Goal: Find specific page/section: Find specific page/section

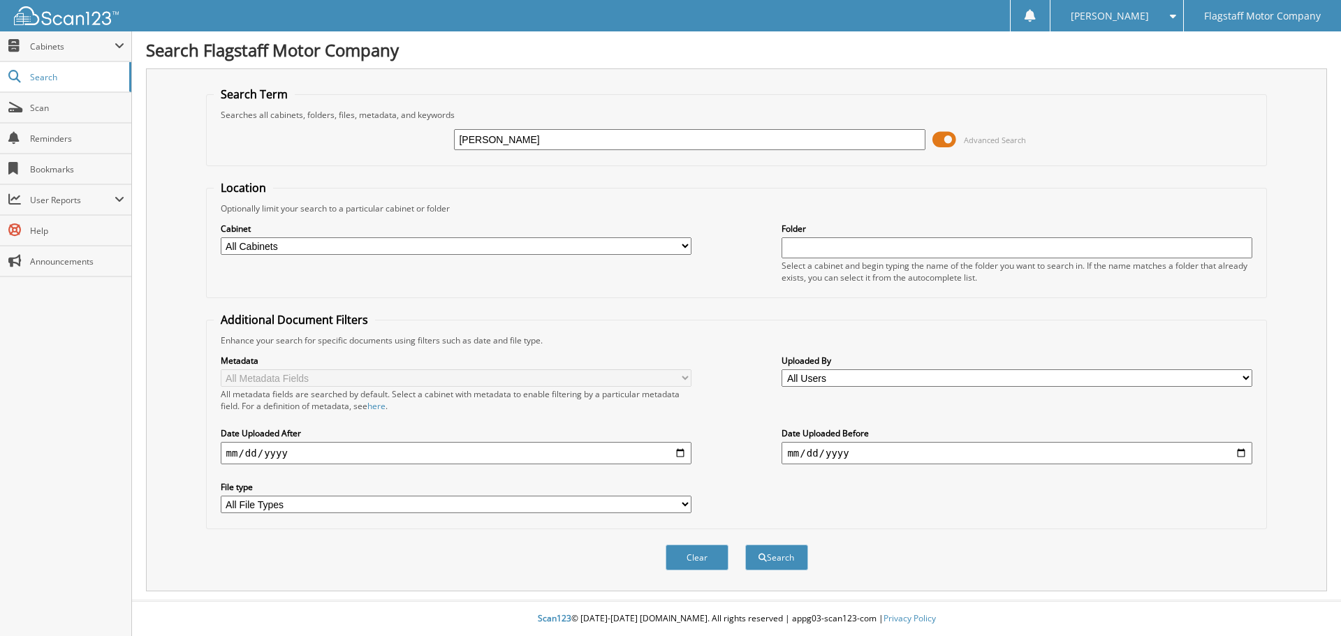
type input "[PERSON_NAME]"
click at [387, 246] on select "All Cabinets ACCOUNTS PAYABLE ACCOUNTS RECEIVABLE ADVERTISING BRADY MARTZ CAR D…" at bounding box center [456, 245] width 471 height 17
select select "16195"
click at [221, 237] on select "All Cabinets ACCOUNTS PAYABLE ACCOUNTS RECEIVABLE ADVERTISING BRADY MARTZ CAR D…" at bounding box center [456, 245] width 471 height 17
click at [793, 553] on button "Search" at bounding box center [776, 558] width 63 height 26
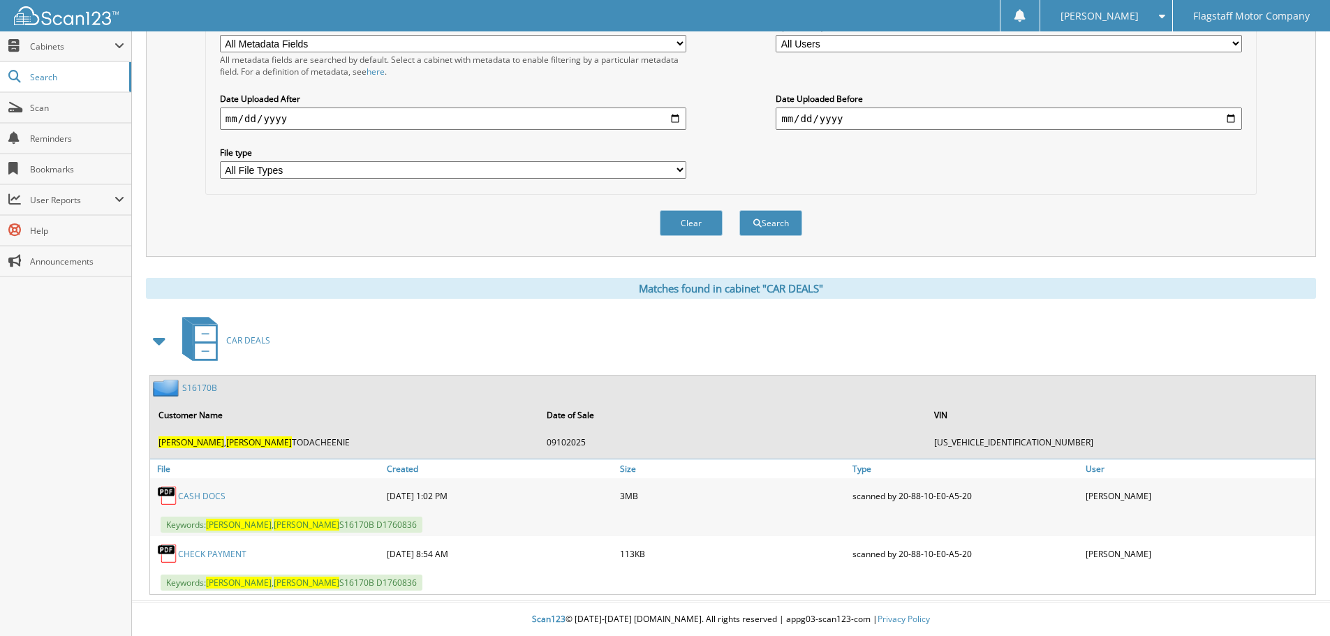
scroll to position [336, 0]
click at [254, 340] on span "CAR DEALS" at bounding box center [248, 340] width 44 height 12
